Goal: Task Accomplishment & Management: Complete application form

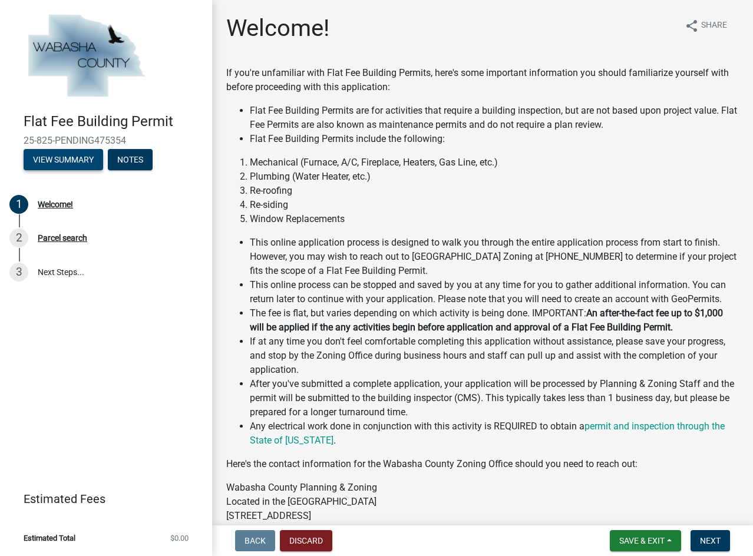
click at [53, 160] on button "View Summary" at bounding box center [64, 159] width 80 height 21
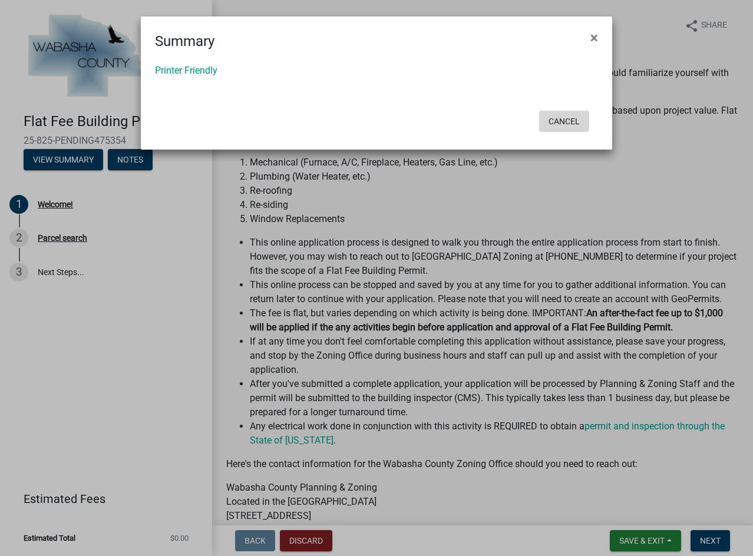
click at [564, 124] on button "Cancel" at bounding box center [564, 121] width 50 height 21
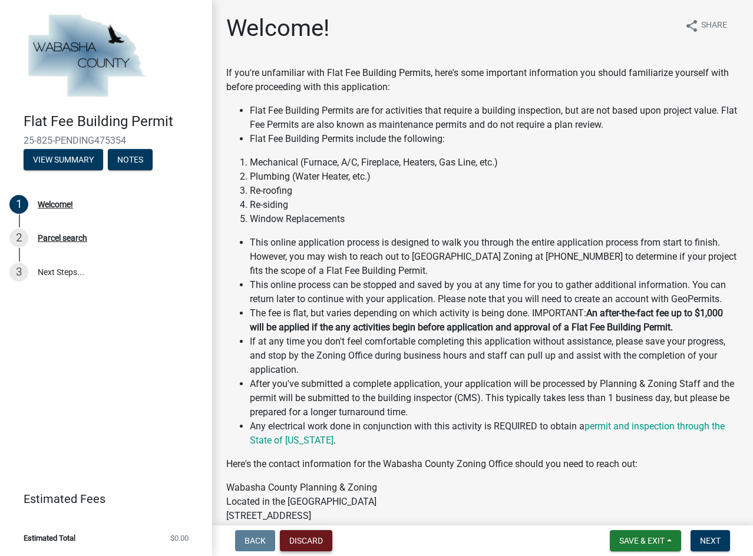
click at [308, 545] on button "Discard" at bounding box center [306, 540] width 52 height 21
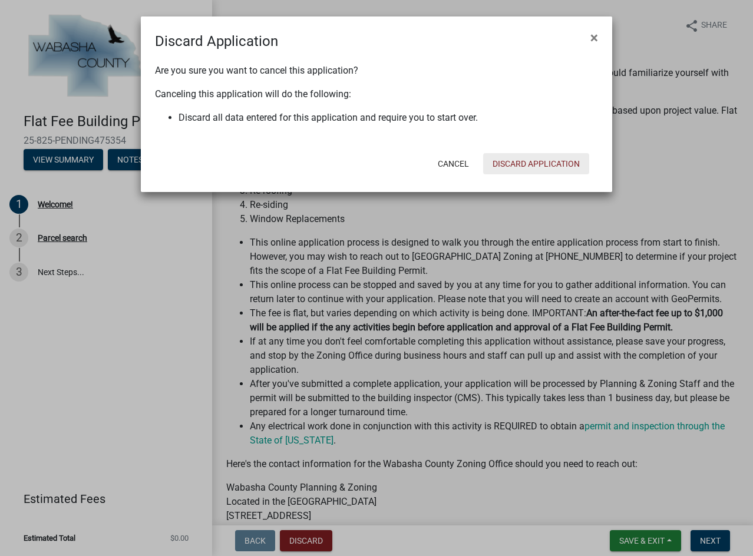
click at [521, 167] on button "Discard Application" at bounding box center [536, 163] width 106 height 21
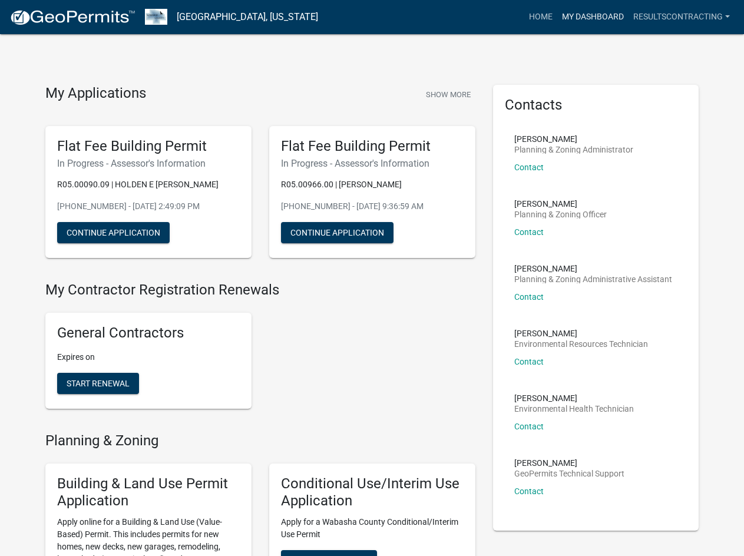
click at [589, 21] on link "My Dashboard" at bounding box center [592, 17] width 71 height 22
